Goal: Task Accomplishment & Management: Complete application form

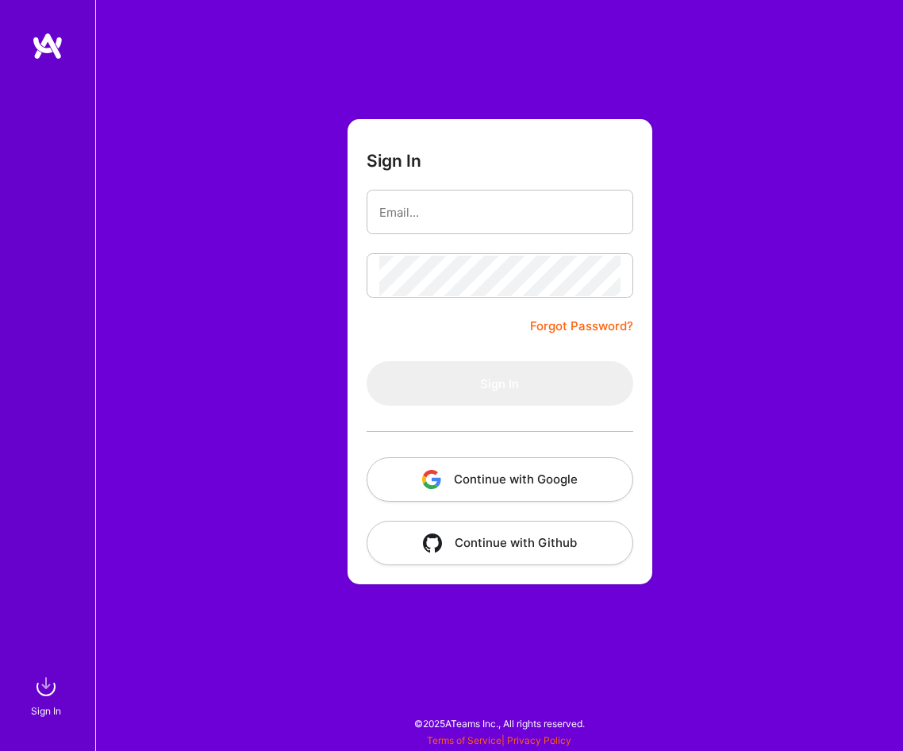
click at [499, 483] on button "Continue with Google" at bounding box center [500, 479] width 267 height 44
click at [306, 401] on div "Sign In Forgot Password? Sign In Continue with Google Continue with Github" at bounding box center [499, 375] width 808 height 751
click at [444, 307] on form "Sign In Forgot Password? Sign In Continue with Google Continue with Github" at bounding box center [500, 351] width 305 height 465
click at [243, 319] on div "Sign In Forgot Password? Sign In Continue with Google Continue with Github" at bounding box center [499, 375] width 808 height 751
click at [518, 473] on button "Continue with Google" at bounding box center [500, 479] width 267 height 44
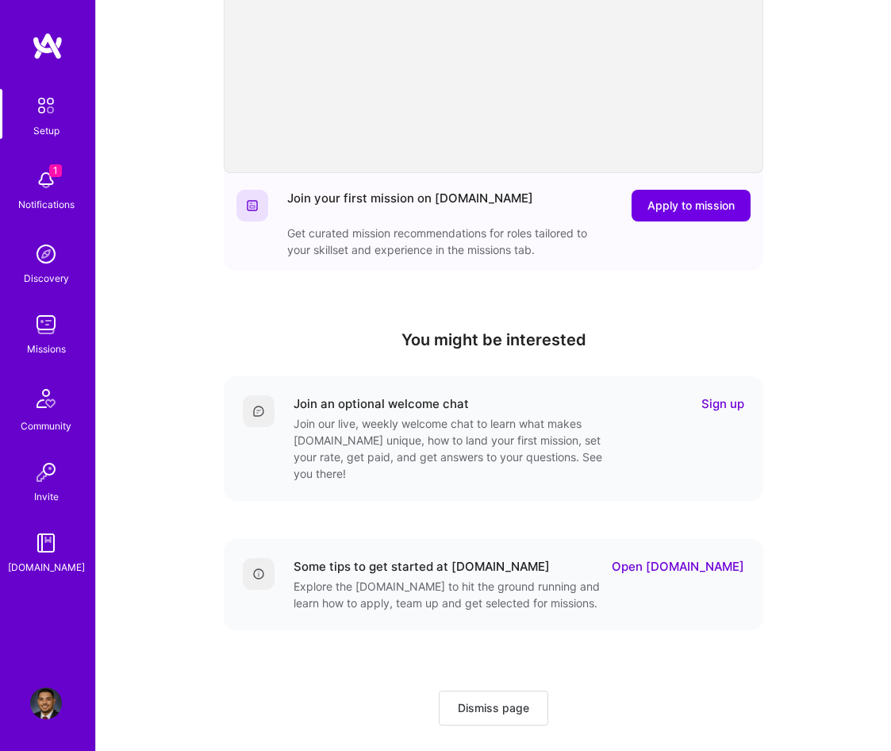
scroll to position [277, 0]
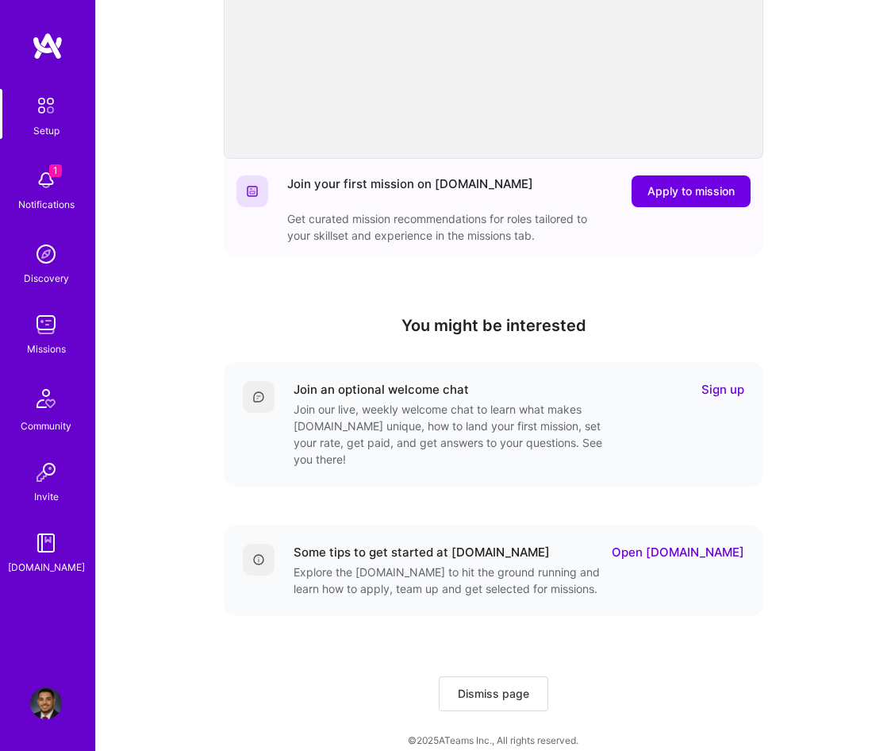
click at [688, 175] on div "Join your first mission on A.Team Apply to mission Get curated mission recommen…" at bounding box center [494, 202] width 540 height 108
click at [685, 190] on span "Apply to mission" at bounding box center [691, 191] width 87 height 16
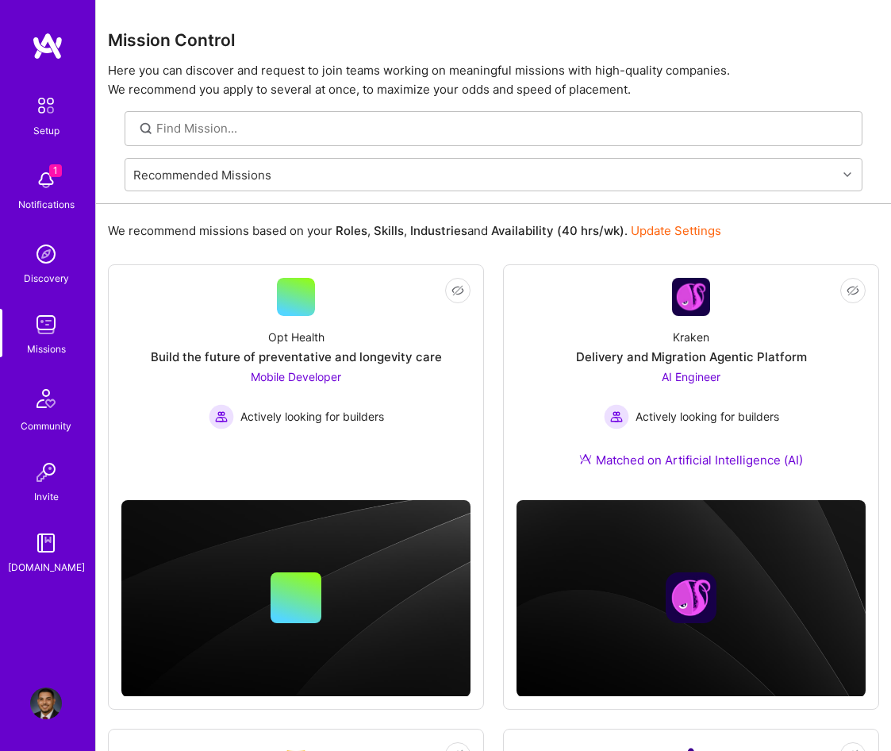
click at [36, 187] on img at bounding box center [46, 180] width 32 height 32
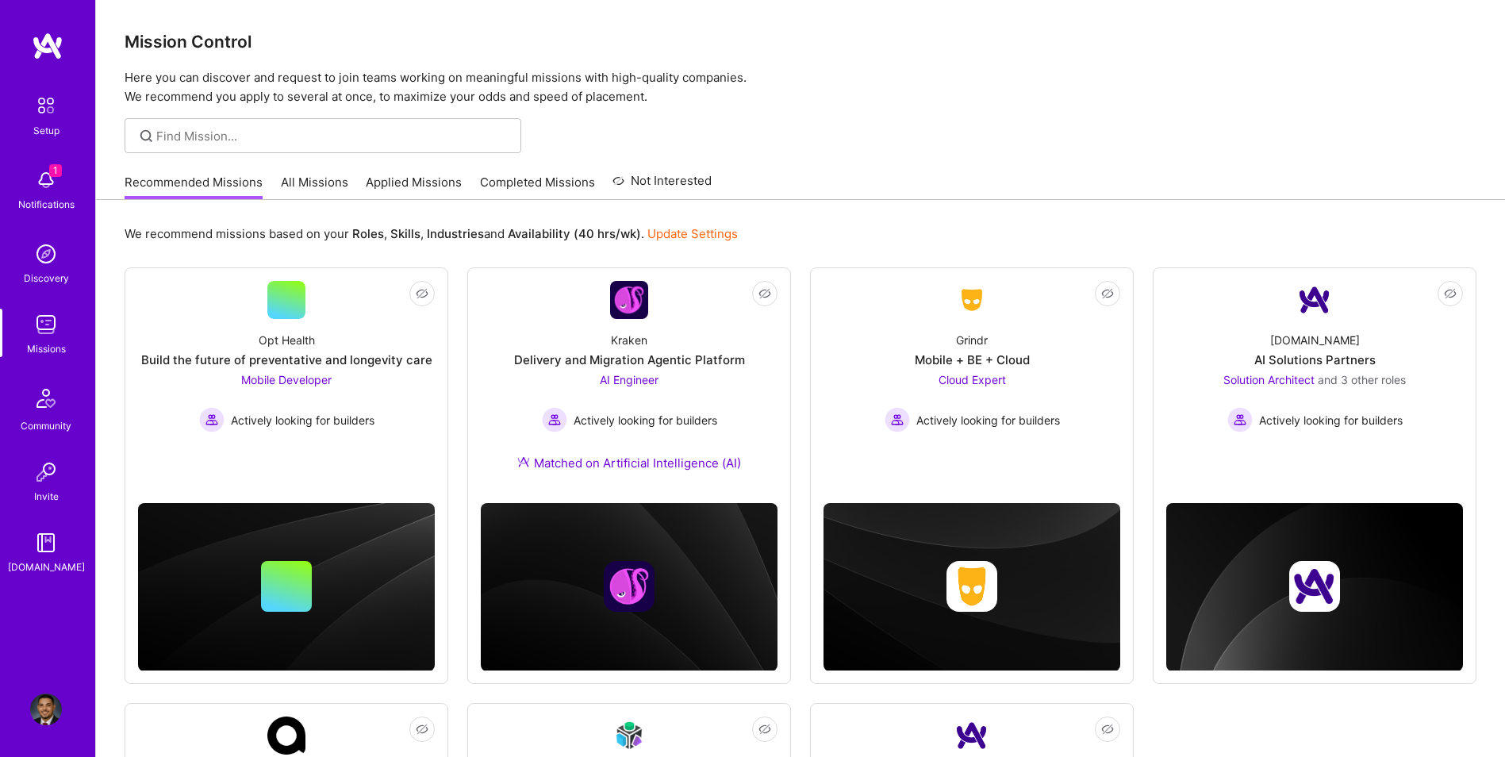
click at [318, 190] on link "All Missions" at bounding box center [314, 187] width 67 height 26
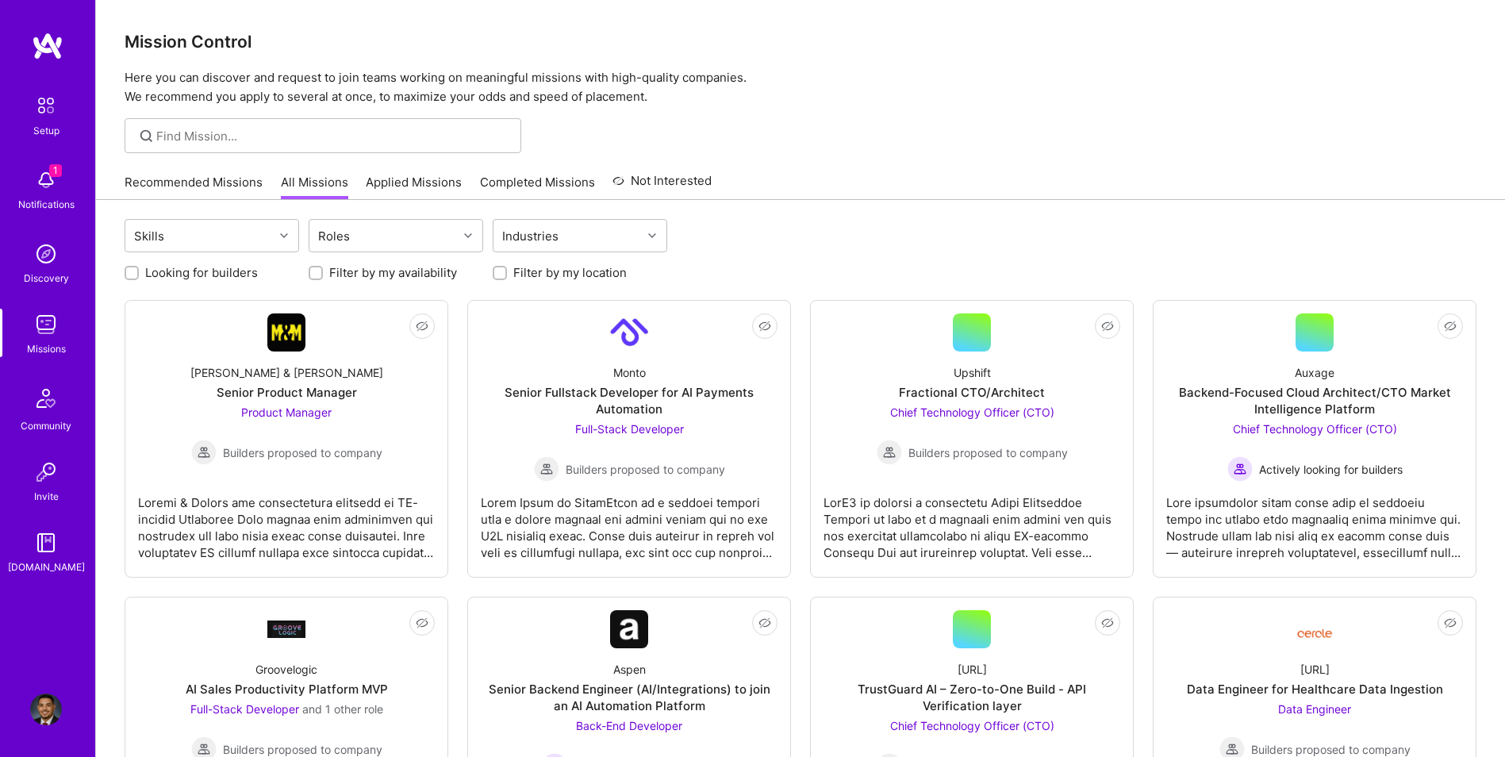
click at [225, 187] on link "Recommended Missions" at bounding box center [194, 187] width 138 height 26
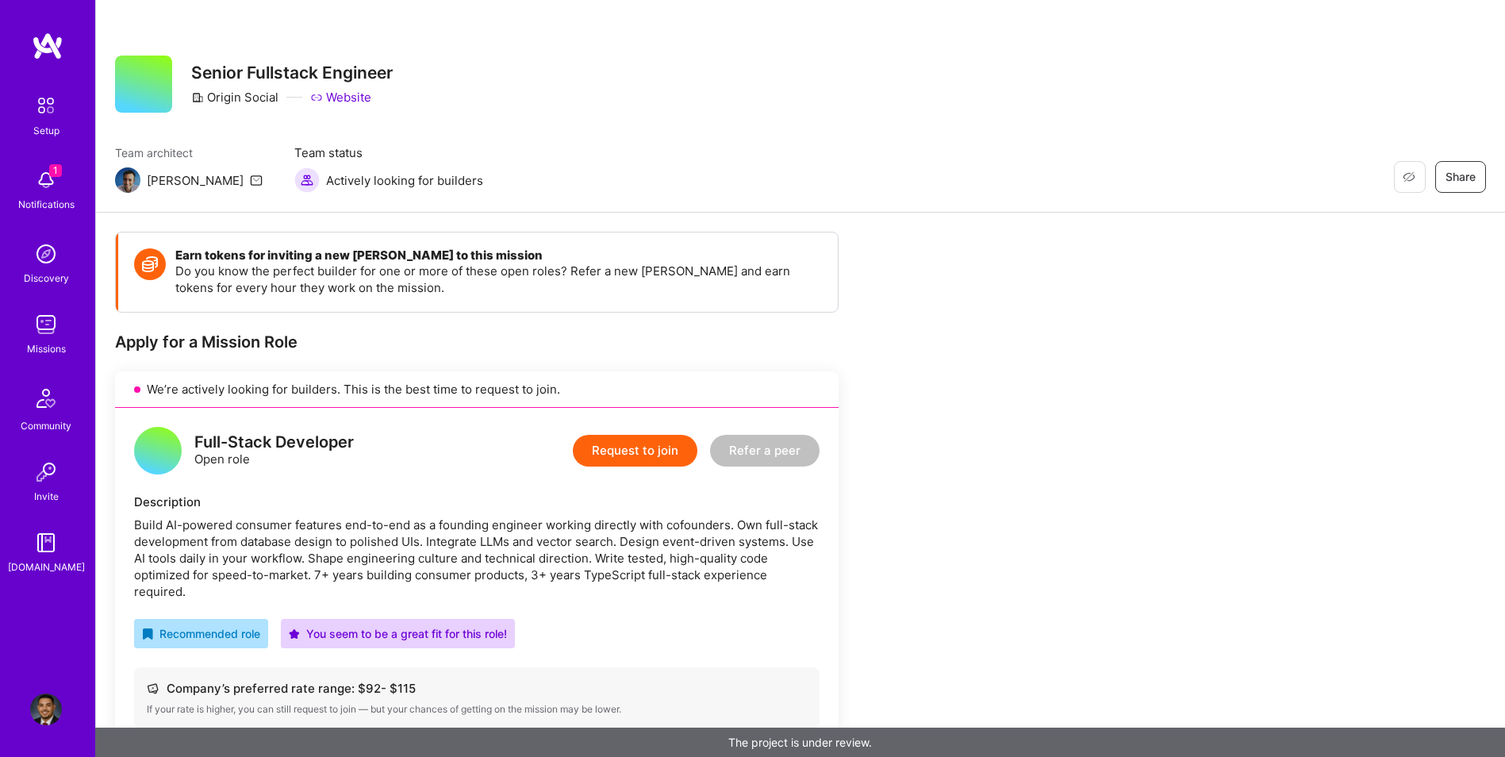
click at [633, 459] on button "Request to join" at bounding box center [635, 451] width 125 height 32
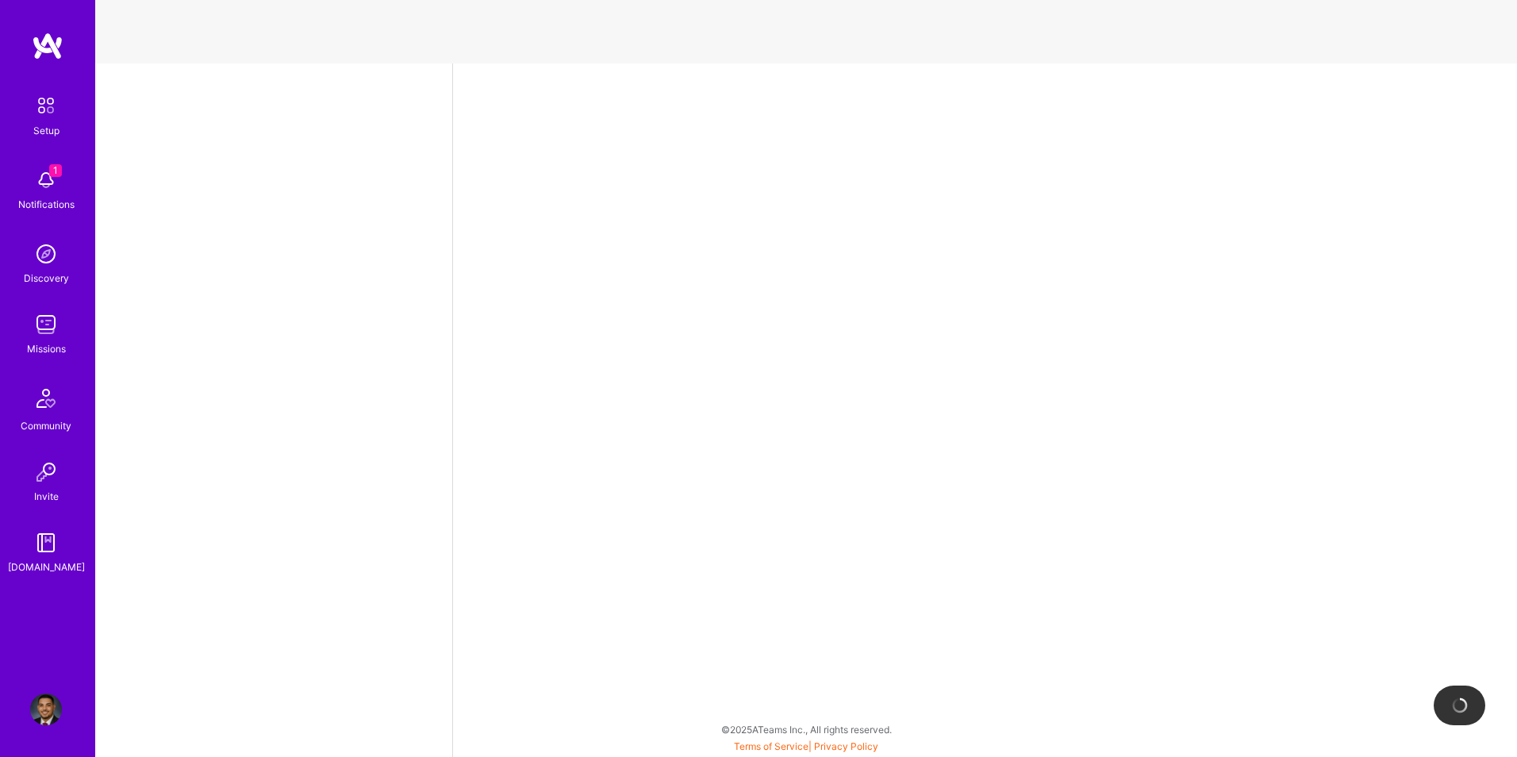
select select "US"
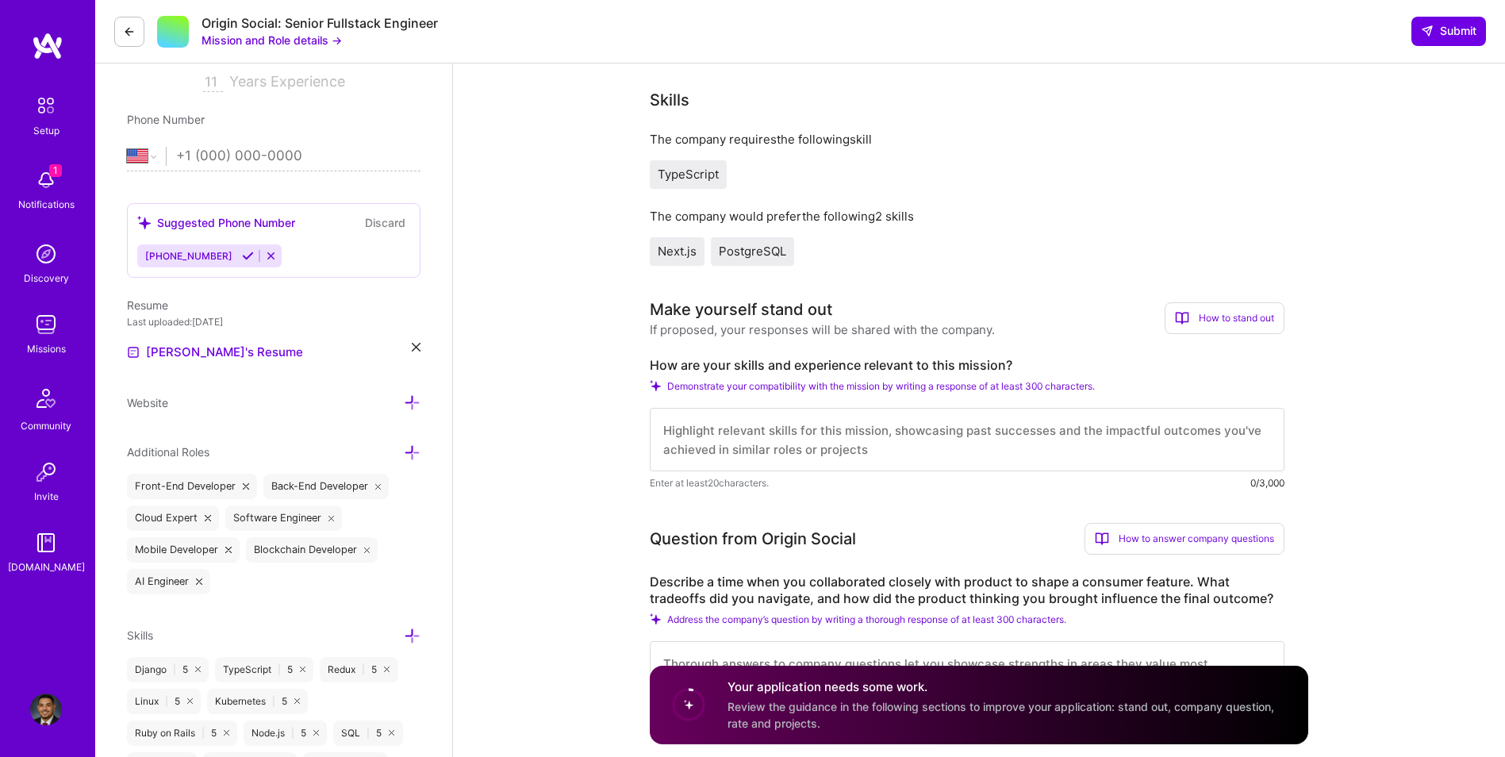
scroll to position [344, 0]
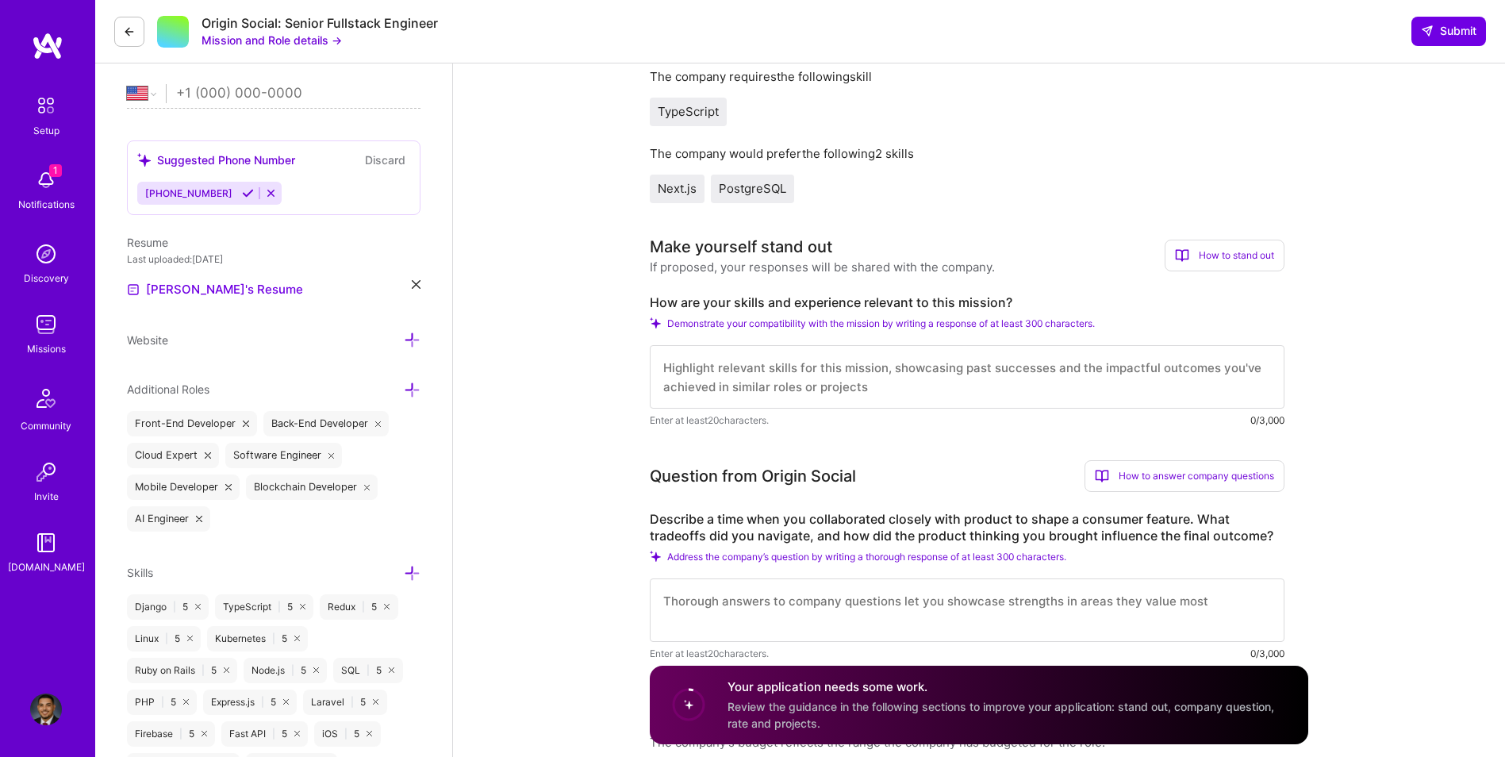
drag, startPoint x: 810, startPoint y: 386, endPoint x: 852, endPoint y: 380, distance: 41.8
click at [809, 386] on textarea at bounding box center [967, 376] width 635 height 63
click at [854, 379] on textarea at bounding box center [967, 376] width 635 height 63
paste textarea "I bring 7+ years of experience building consumer-facing products and 3+ years o…"
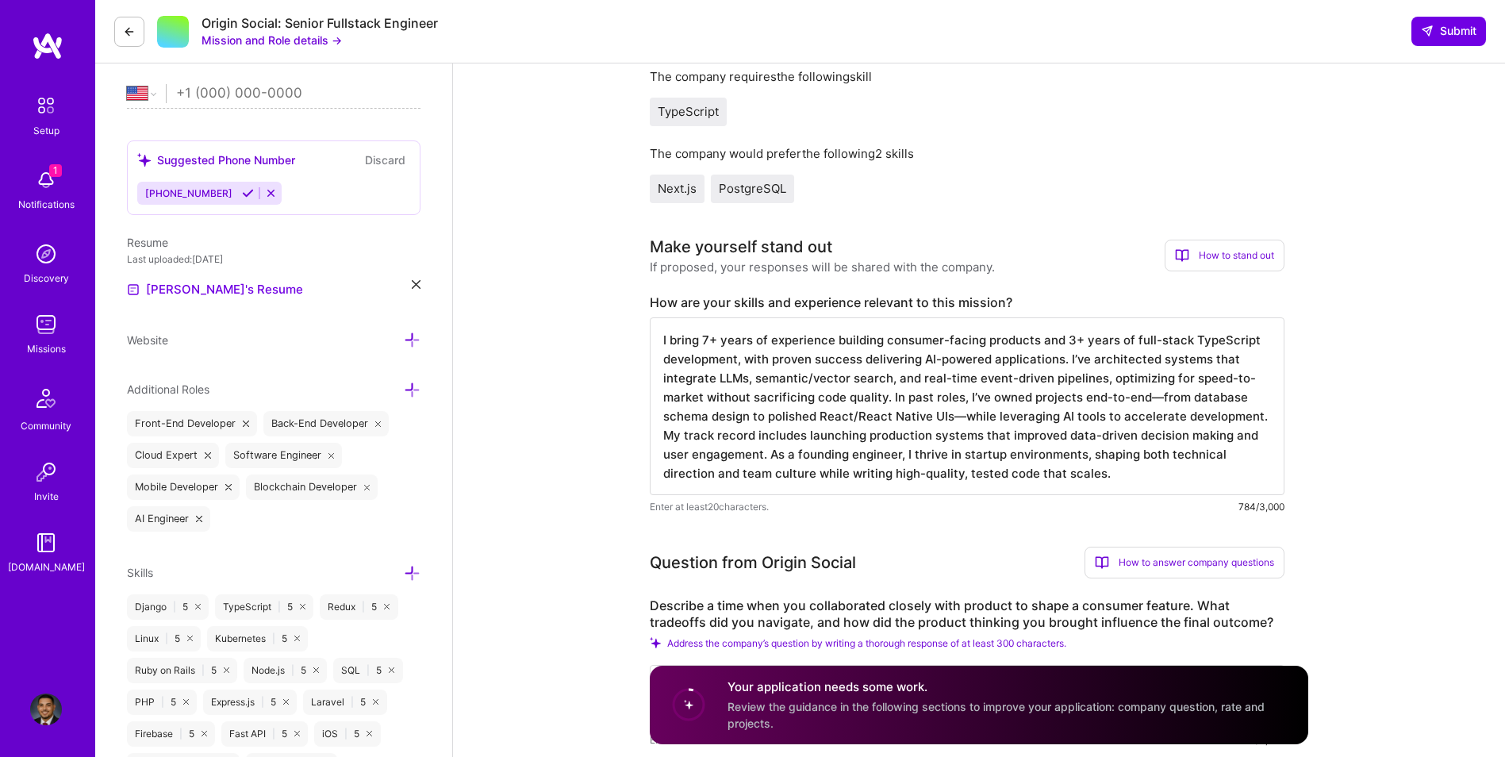
click at [709, 338] on textarea "I bring 7+ years of experience building consumer-facing products and 3+ years o…" at bounding box center [967, 406] width 635 height 178
click at [1066, 341] on textarea "I bring 9+ years of experience building consumer-facing products and 3+ years o…" at bounding box center [967, 406] width 635 height 178
click at [1065, 342] on textarea "I bring 9+ years of experience building consumer-facing products and 3+ years o…" at bounding box center [967, 406] width 635 height 178
click at [711, 339] on textarea "I bring 9+ years of experience building consumer-facing products and 7+ years o…" at bounding box center [967, 406] width 635 height 178
click at [949, 410] on textarea "I bring 10+ years of experience building consumer-facing products and 7+ years …" at bounding box center [967, 406] width 635 height 178
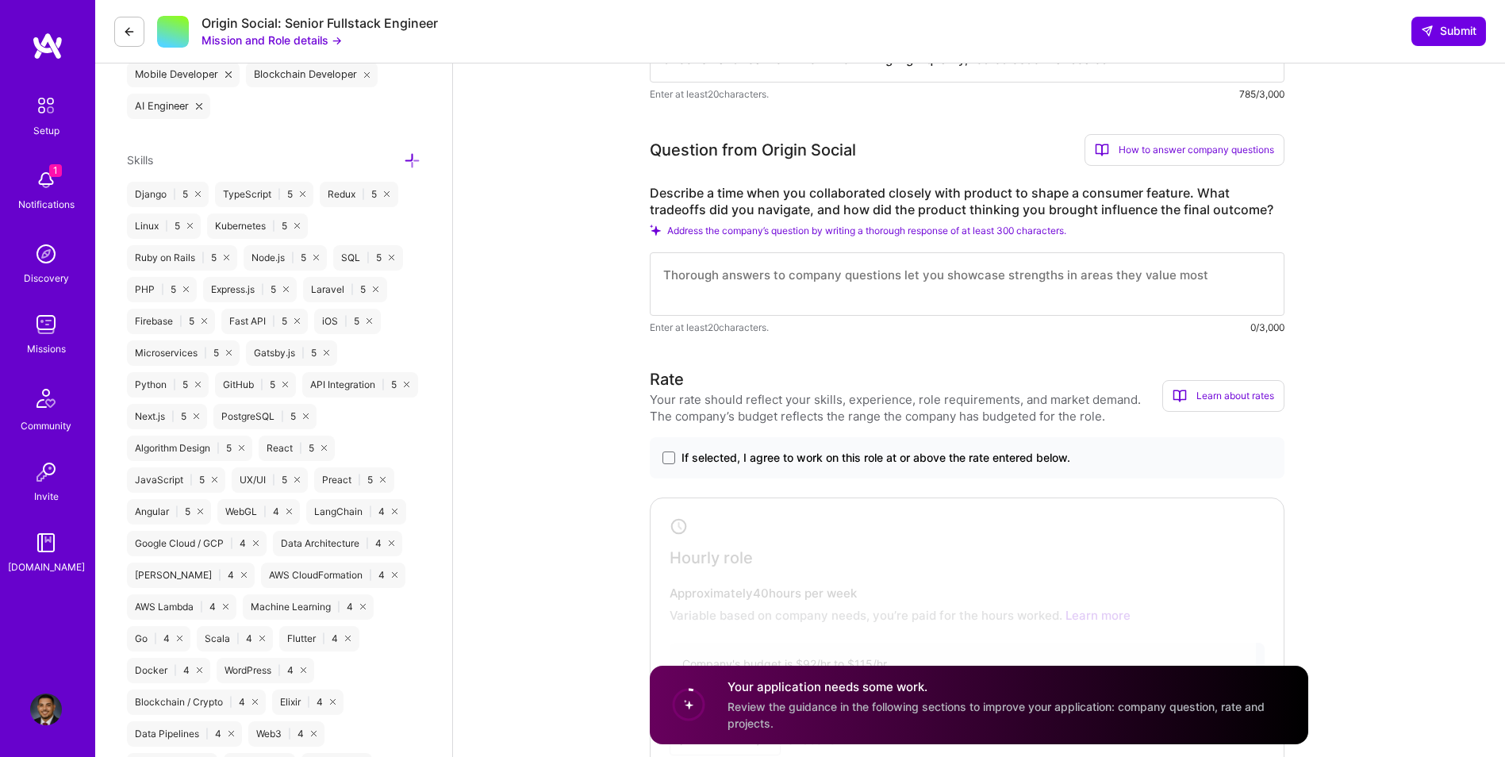
scroll to position [794, 0]
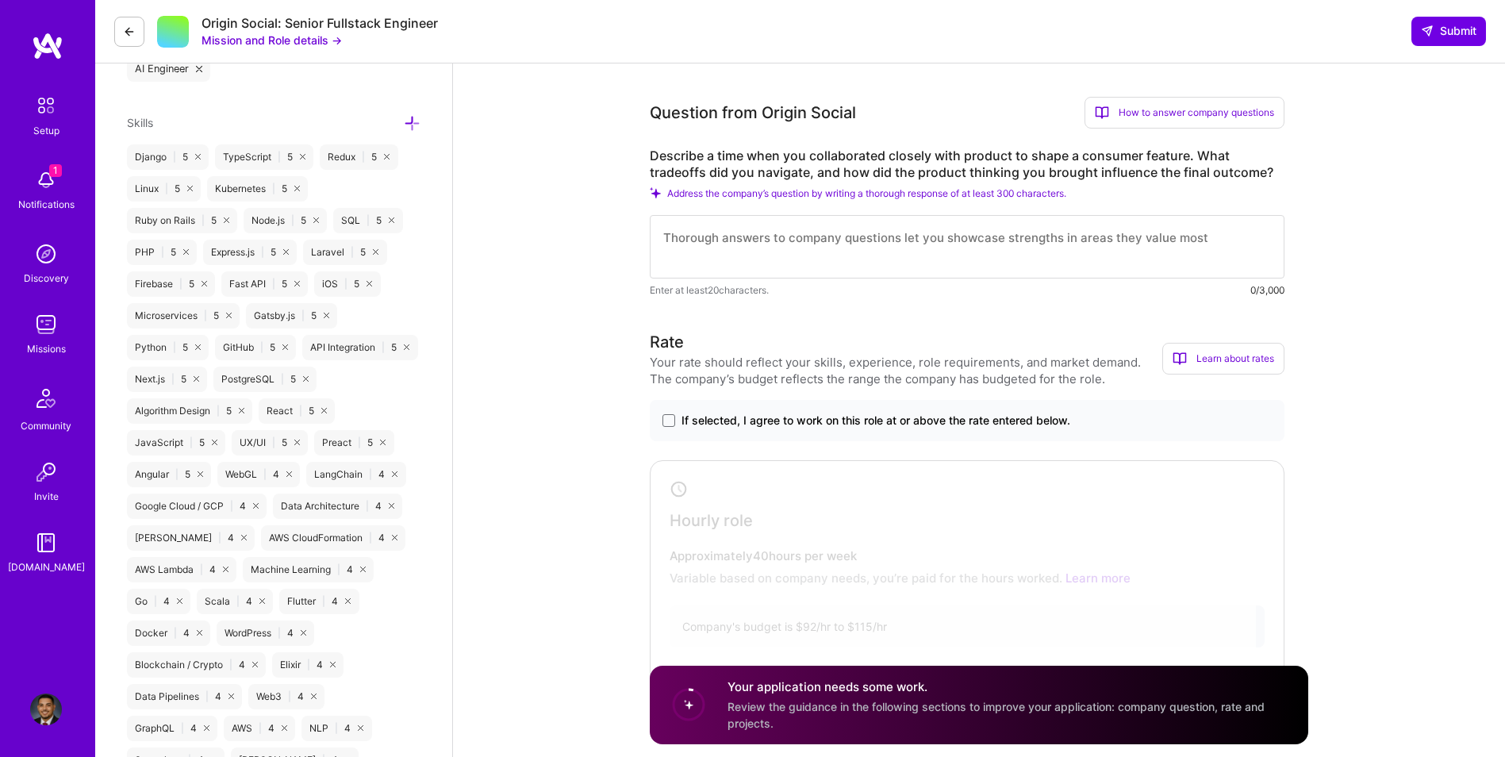
type textarea "I bring 10+ years of experience building consumer-facing products and 7+ years …"
click at [796, 512] on div at bounding box center [956, 596] width 602 height 262
click at [715, 251] on textarea at bounding box center [967, 246] width 635 height 63
click at [747, 244] on textarea at bounding box center [967, 246] width 635 height 63
paste textarea "Loremipsu: D sitametco adipisc elit Seddoei te incidi u laboreetdolo, magna-ali…"
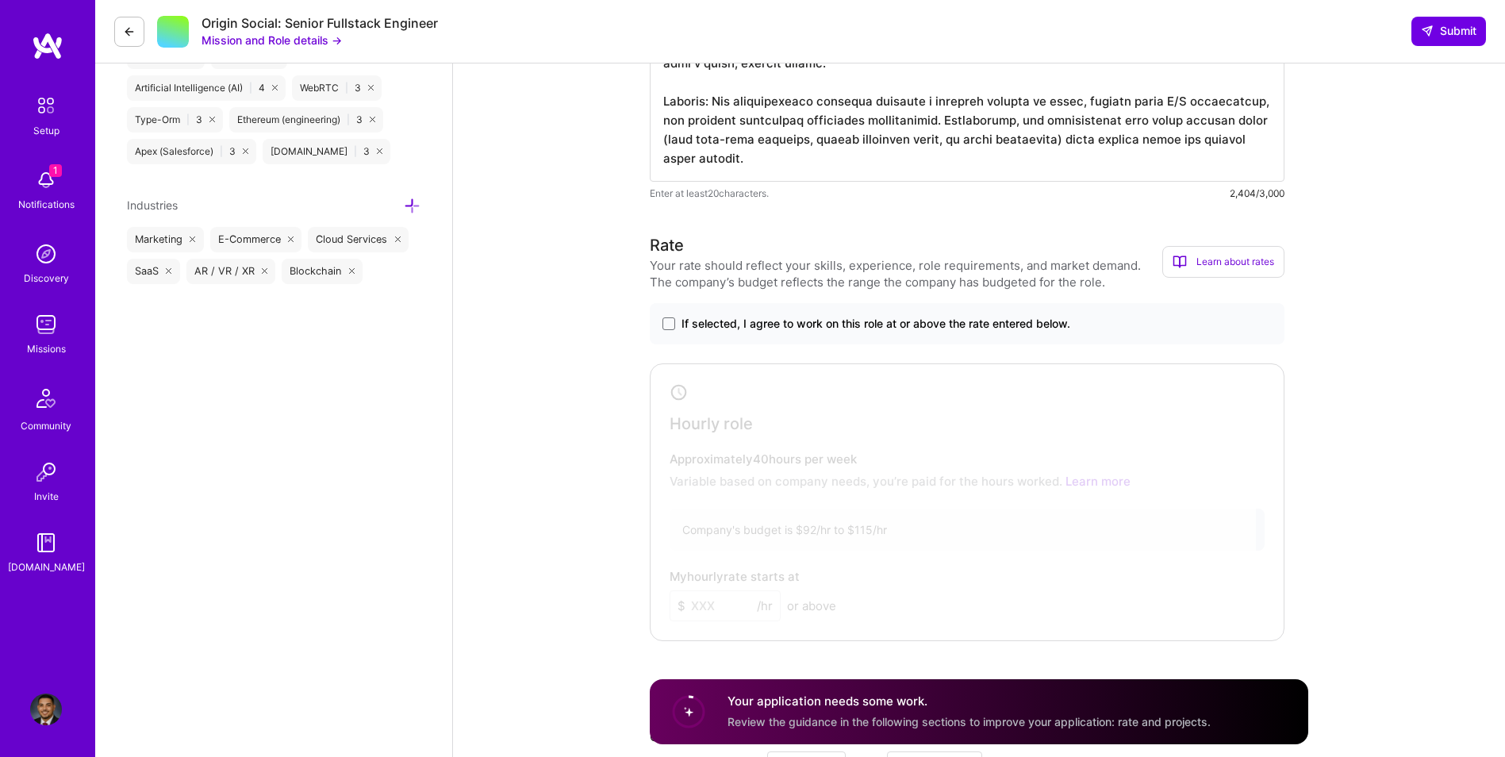
scroll to position [1363, 0]
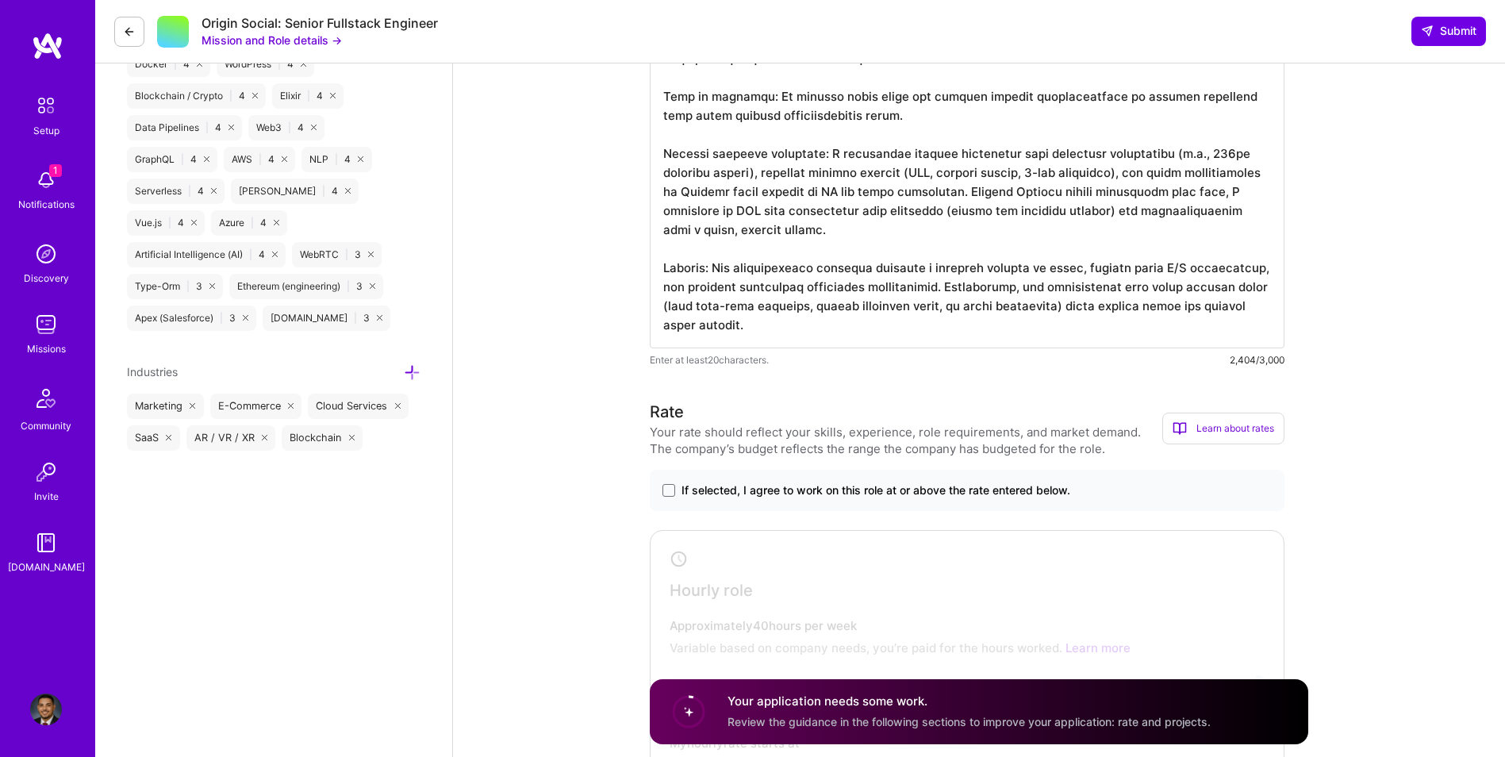
type textarea "Loremipsu: D sitametco adipisc elit Seddoei te incidi u laboreetdolo, magna-ali…"
click at [669, 483] on label "If selected, I agree to work on this role at or above the rate entered below." at bounding box center [967, 491] width 609 height 16
click at [0, 0] on input "If selected, I agree to work on this role at or above the rate entered below." at bounding box center [0, 0] width 0 height 0
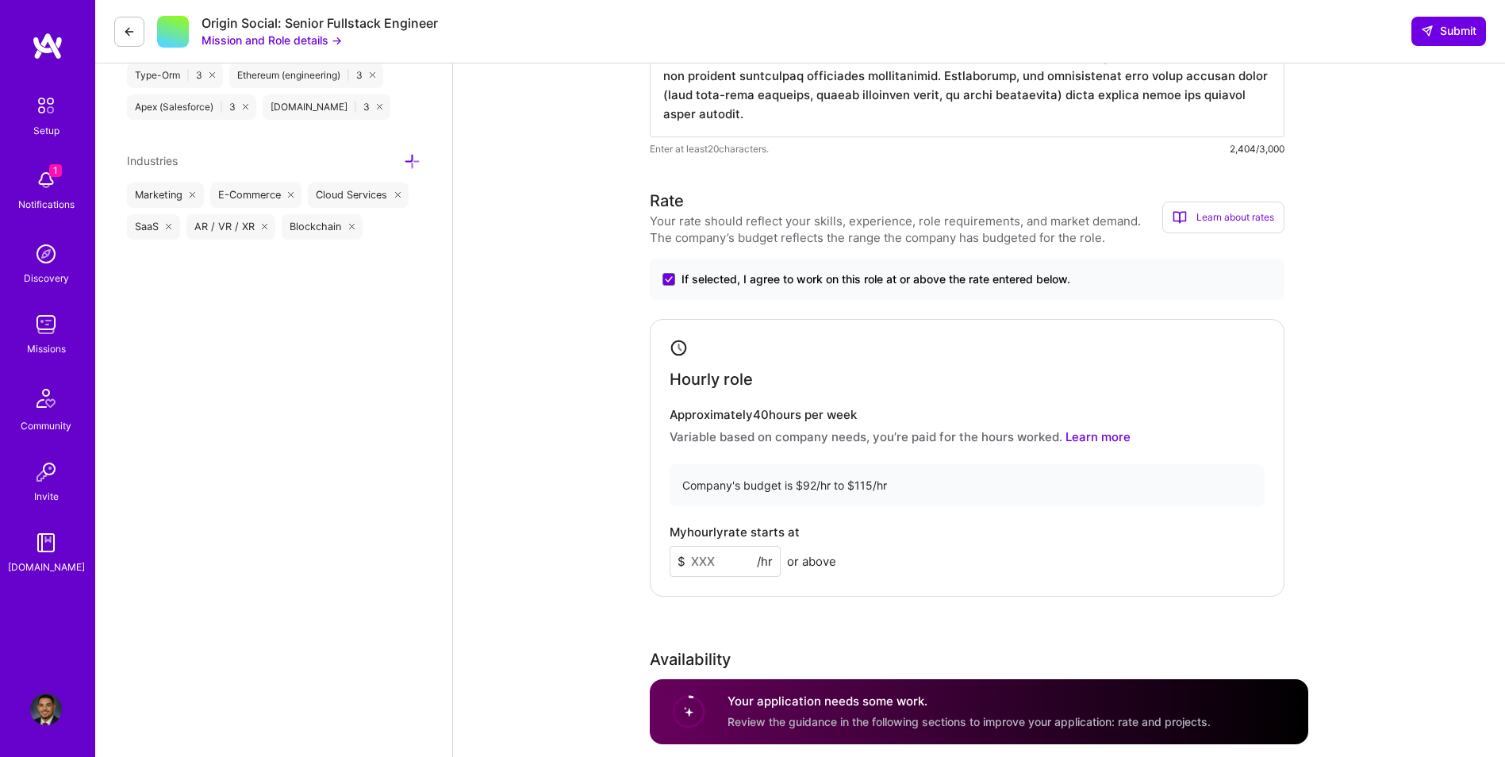
scroll to position [1628, 0]
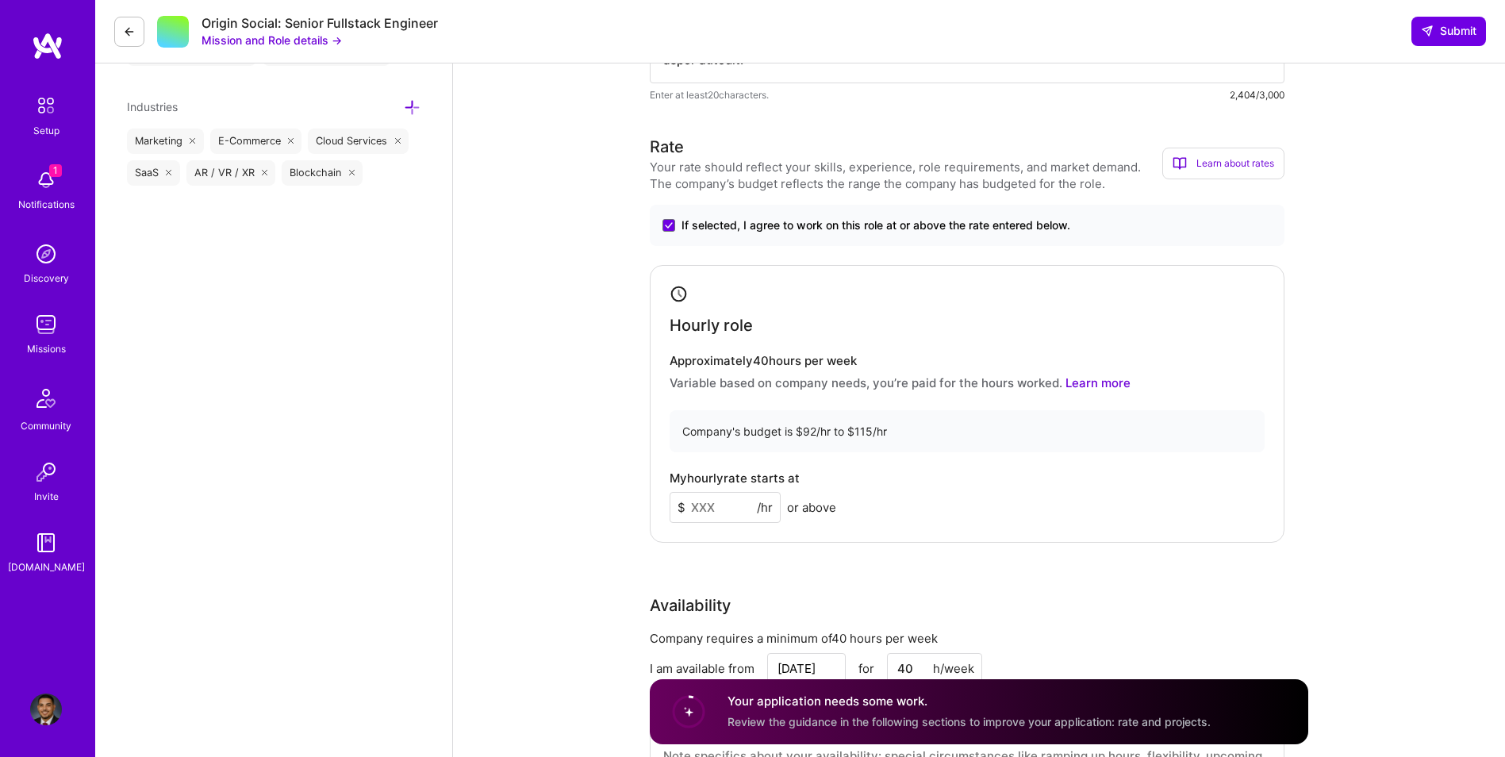
click at [716, 506] on input at bounding box center [725, 507] width 111 height 31
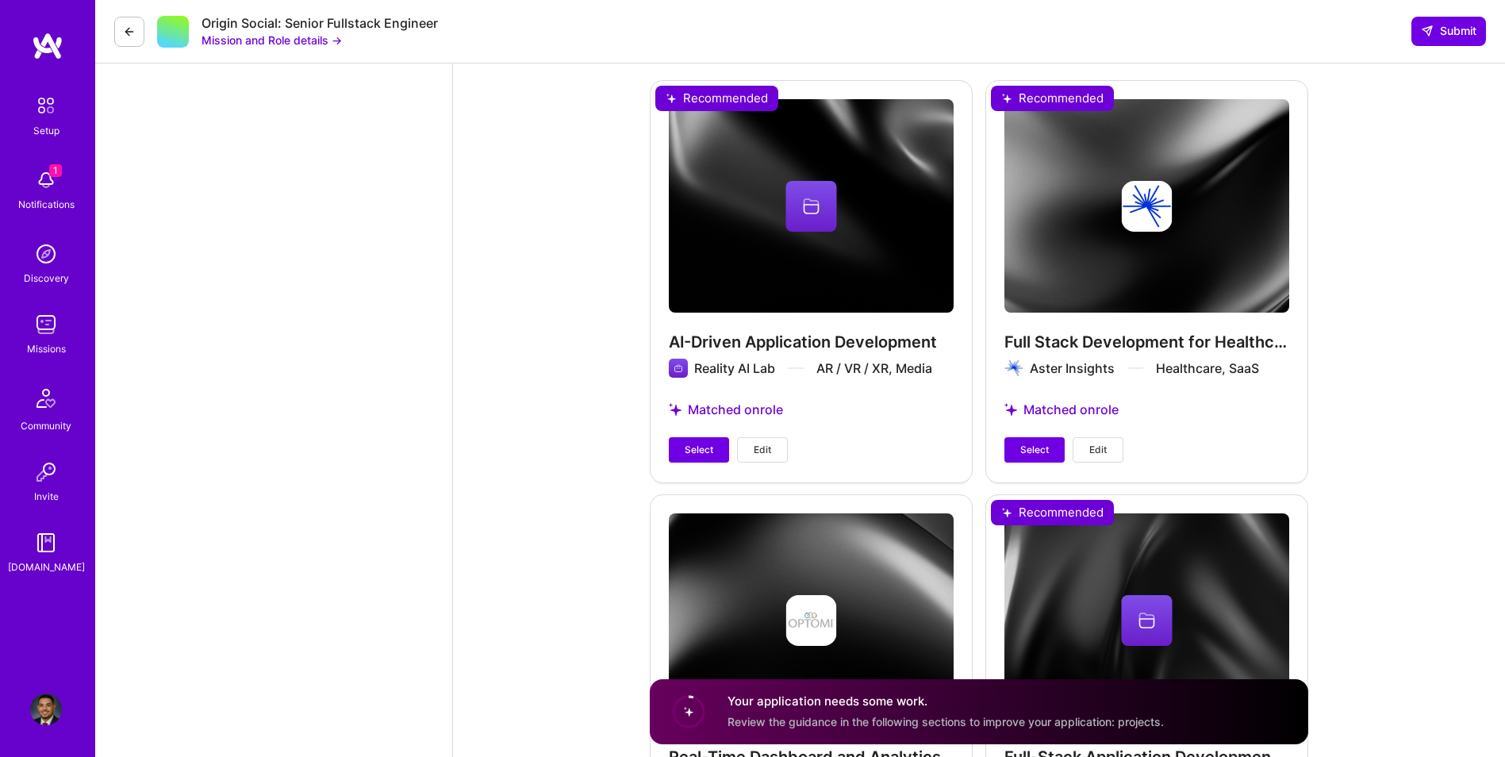
scroll to position [3717, 0]
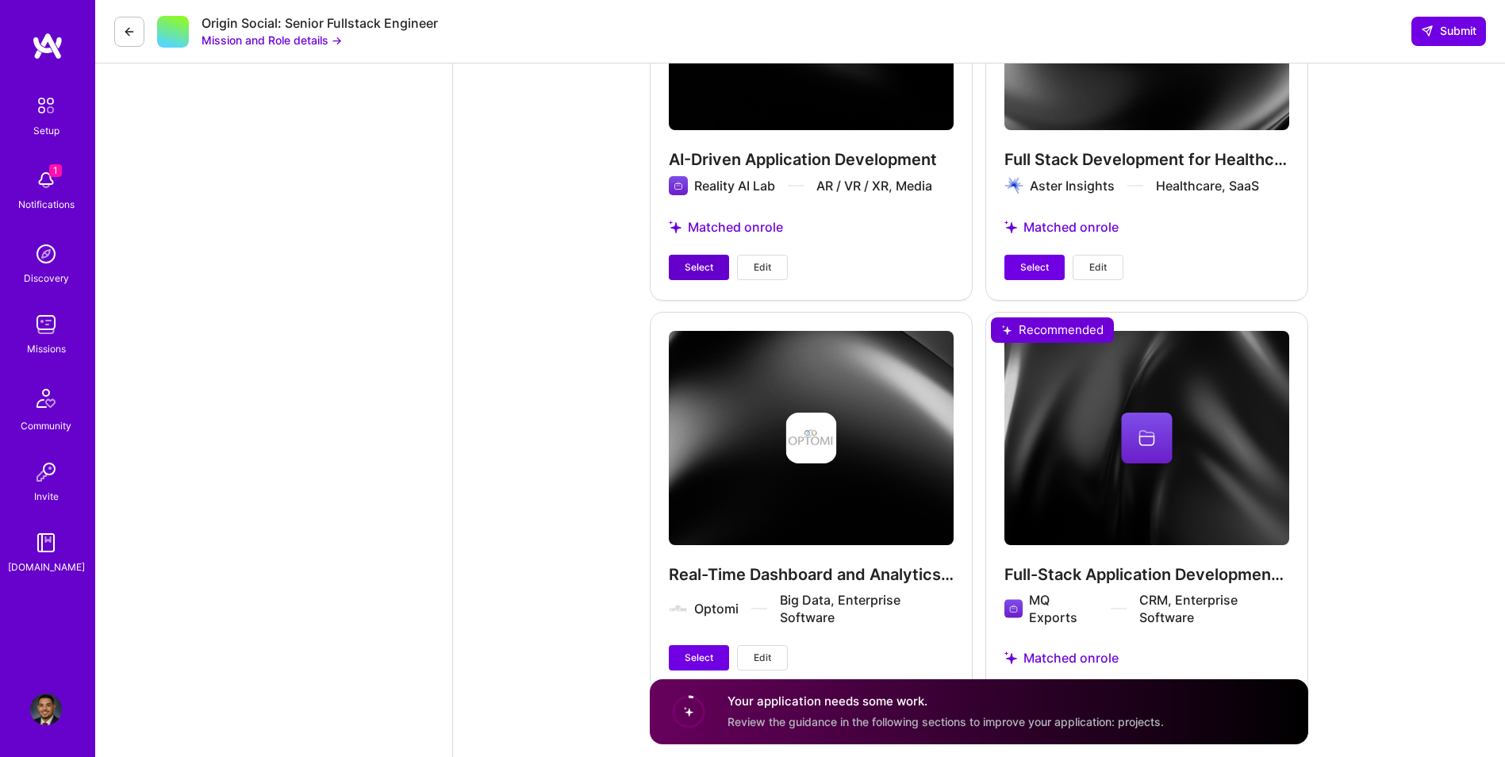
type input "100"
click at [690, 261] on span "Select" at bounding box center [699, 267] width 29 height 14
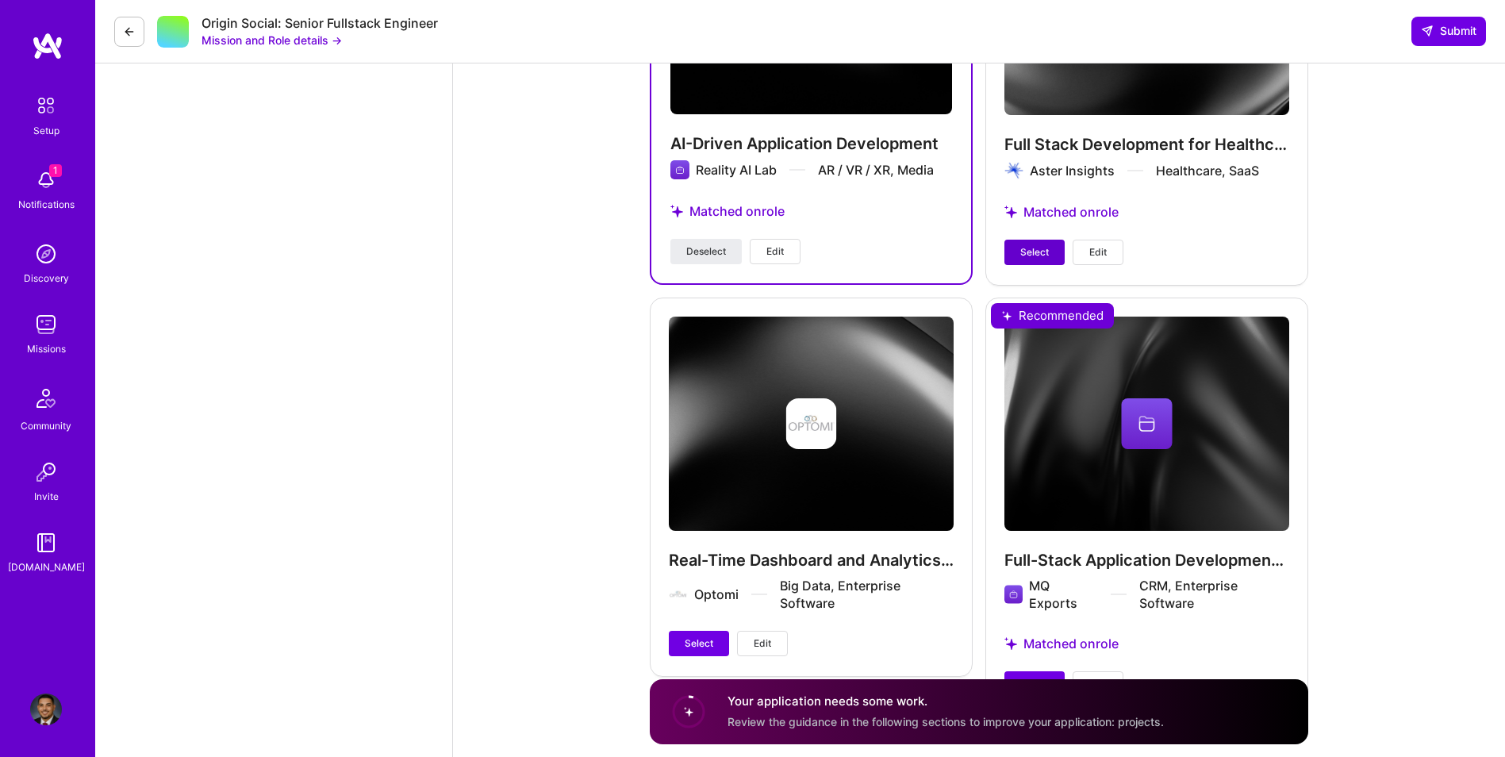
click at [1041, 256] on span "Select" at bounding box center [1035, 252] width 29 height 14
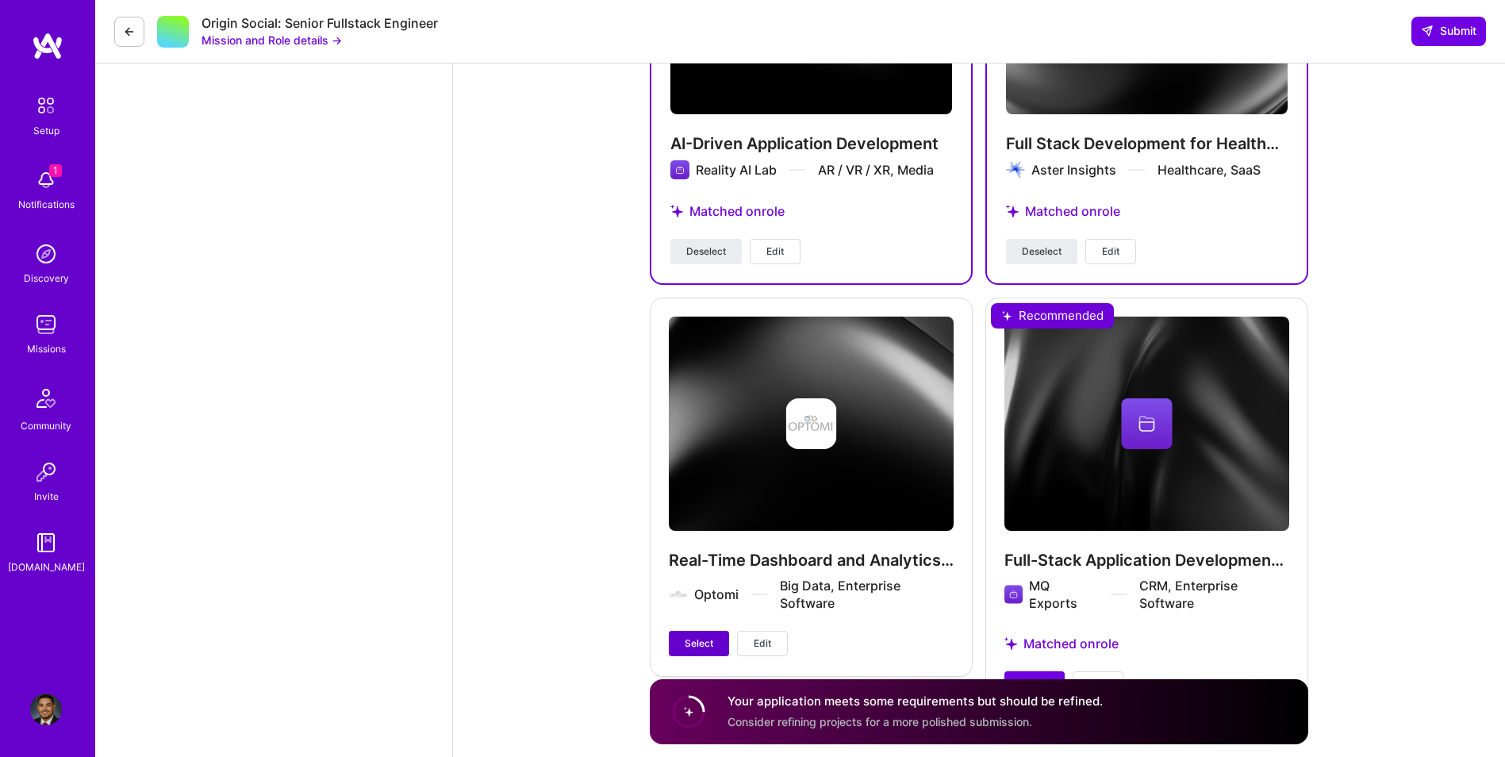
click at [699, 639] on span "Select" at bounding box center [699, 643] width 29 height 14
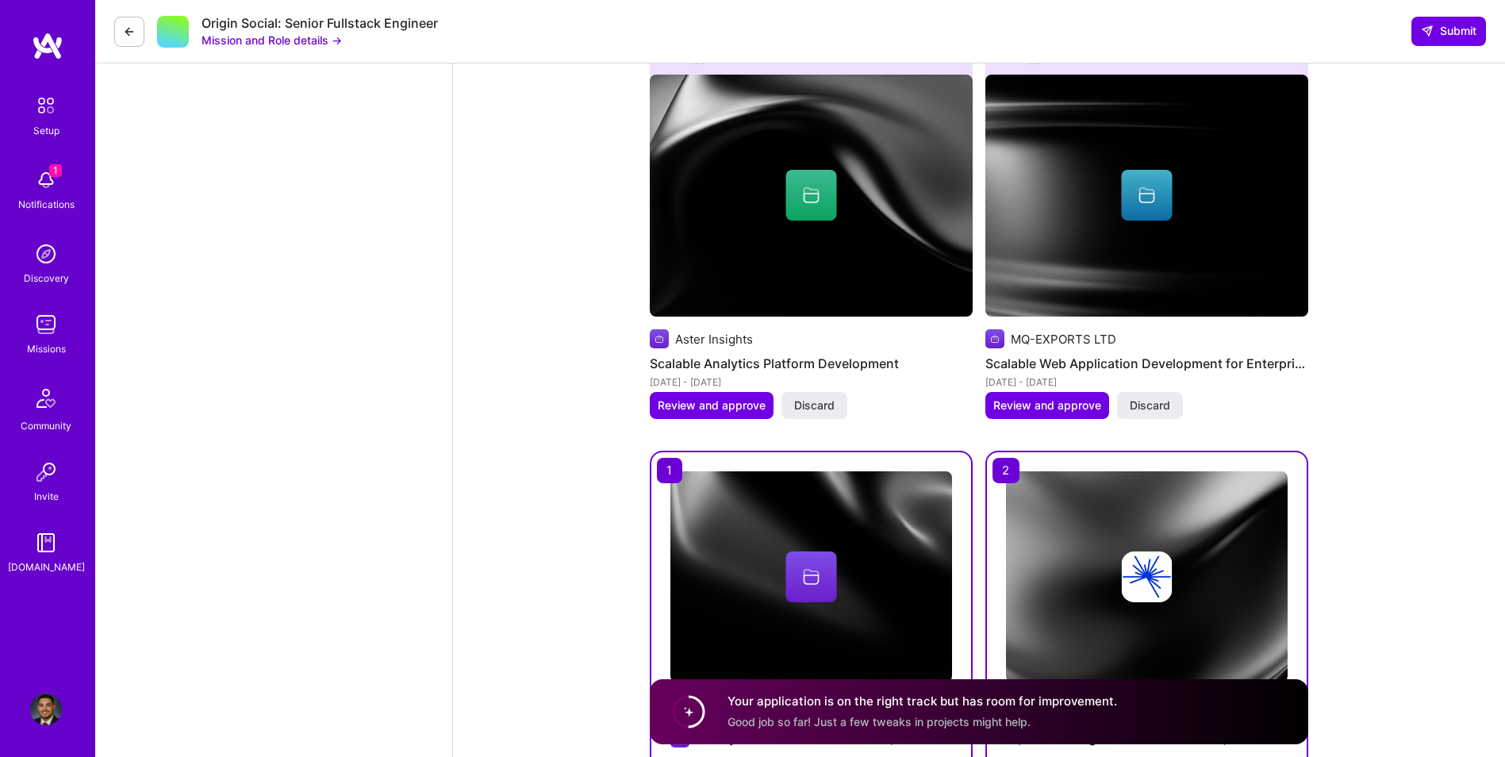
scroll to position [3109, 0]
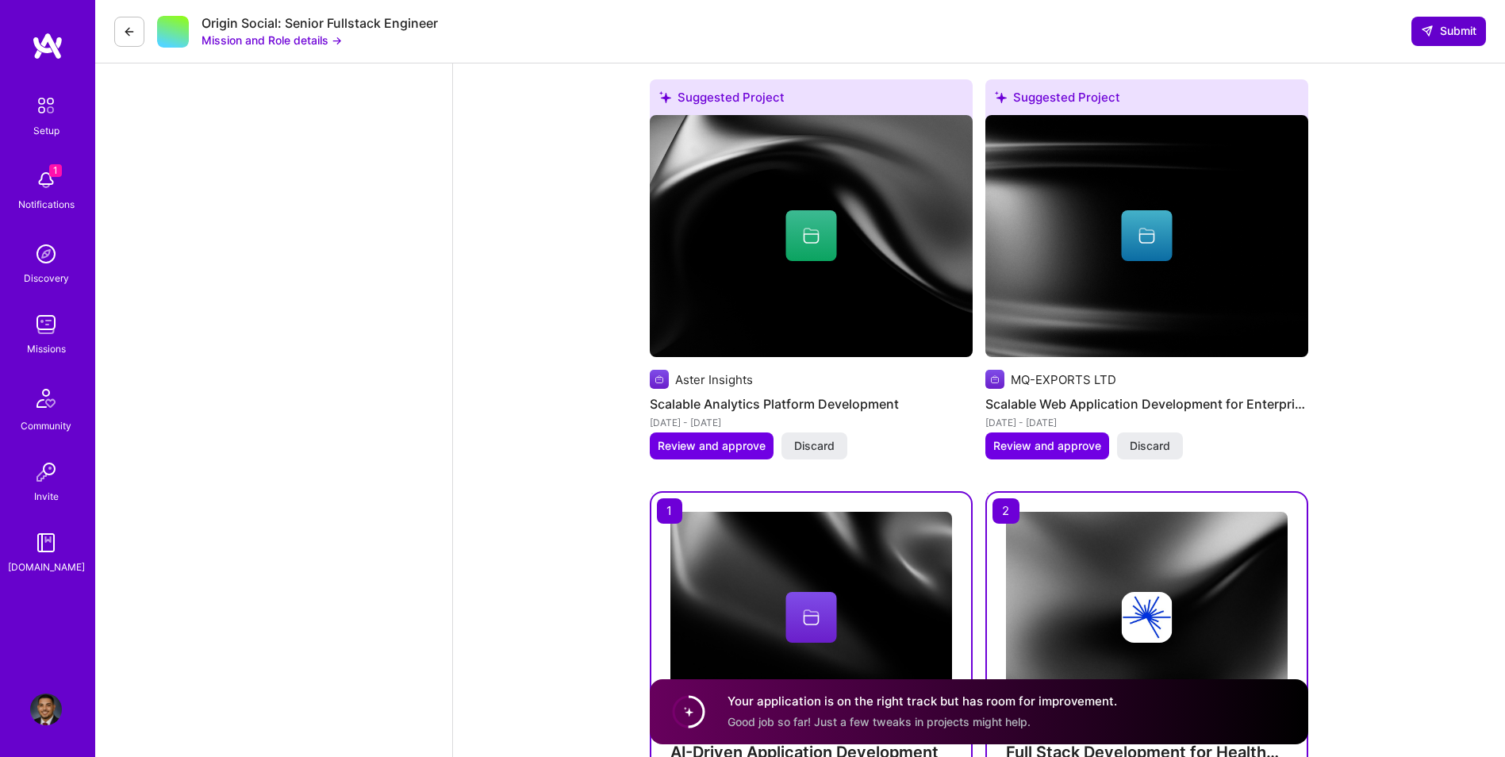
click at [1422, 36] on icon at bounding box center [1427, 31] width 13 height 13
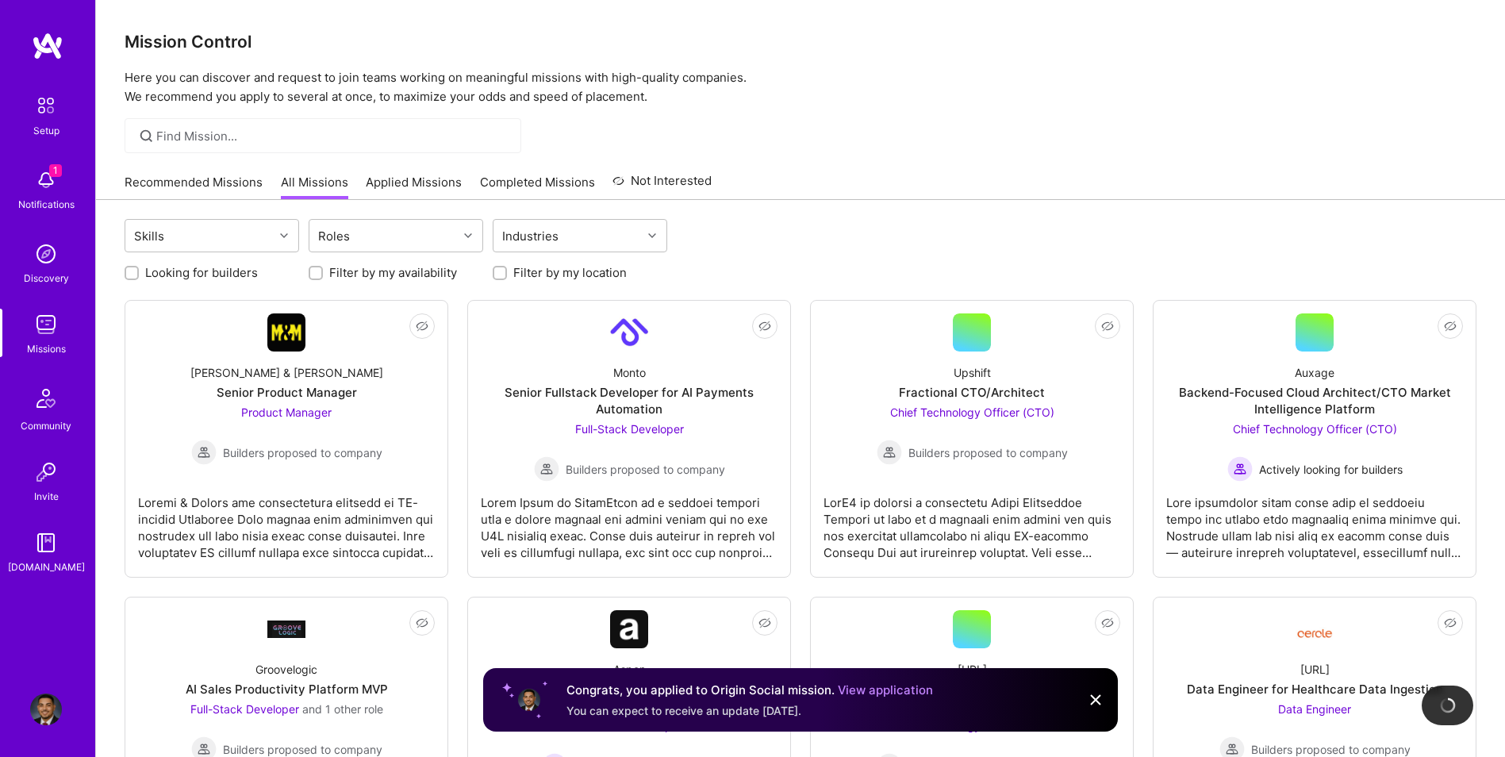
click at [1478, 96] on div "Mission Control Here you can discover and request to join teams working on mean…" at bounding box center [800, 53] width 1409 height 106
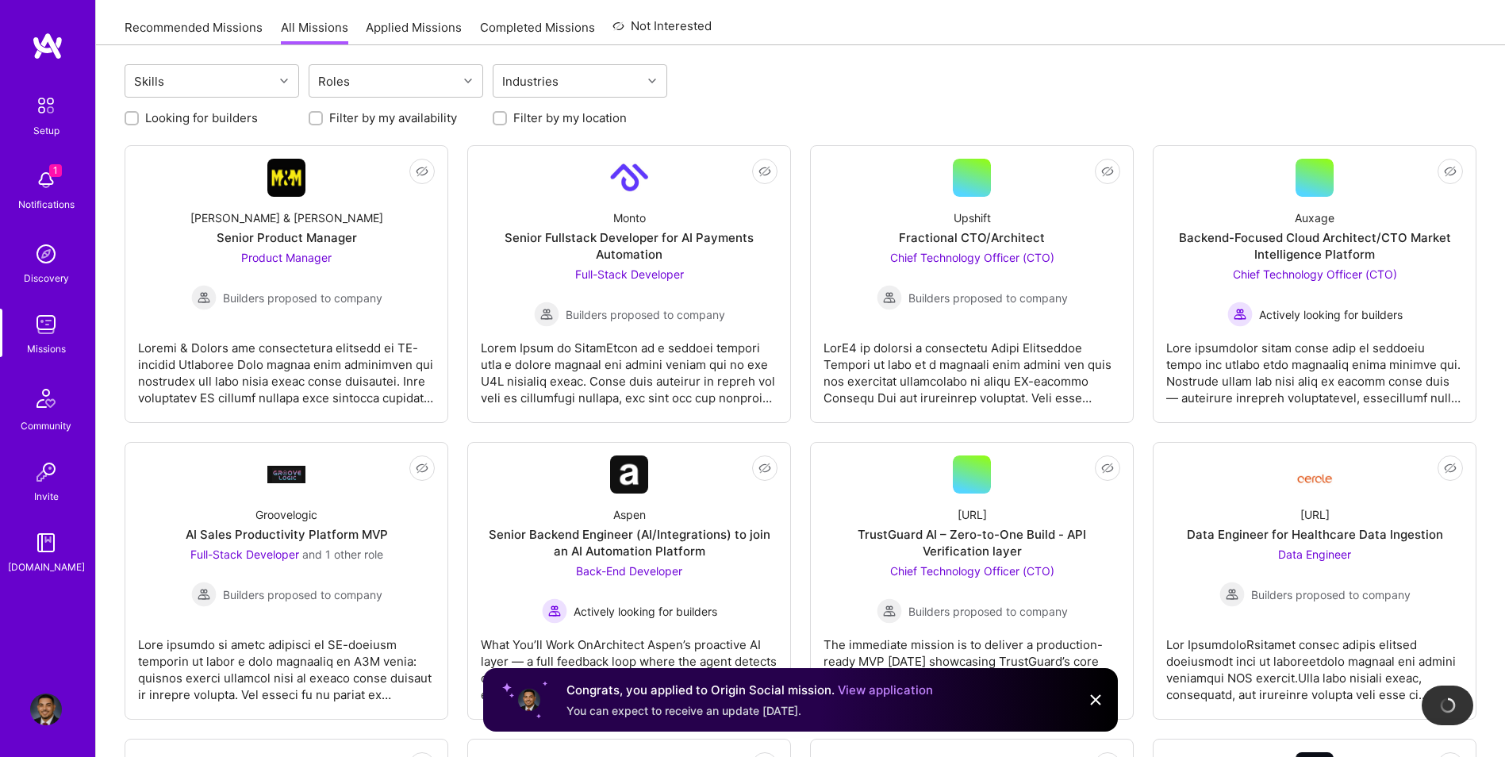
scroll to position [159, 0]
